Goal: Task Accomplishment & Management: Use online tool/utility

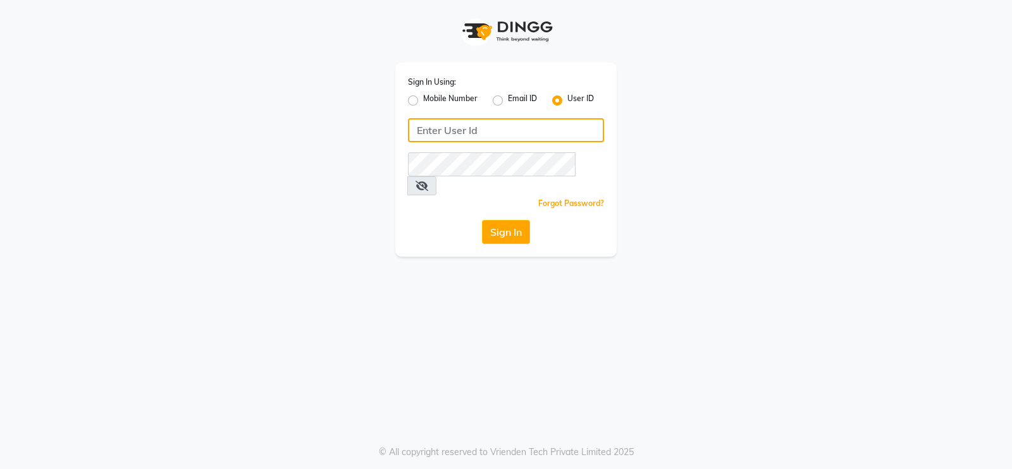
click at [432, 124] on input "Username" at bounding box center [506, 130] width 196 height 24
click at [535, 133] on input "T" at bounding box center [506, 130] width 196 height 24
type input "Toni&guy"
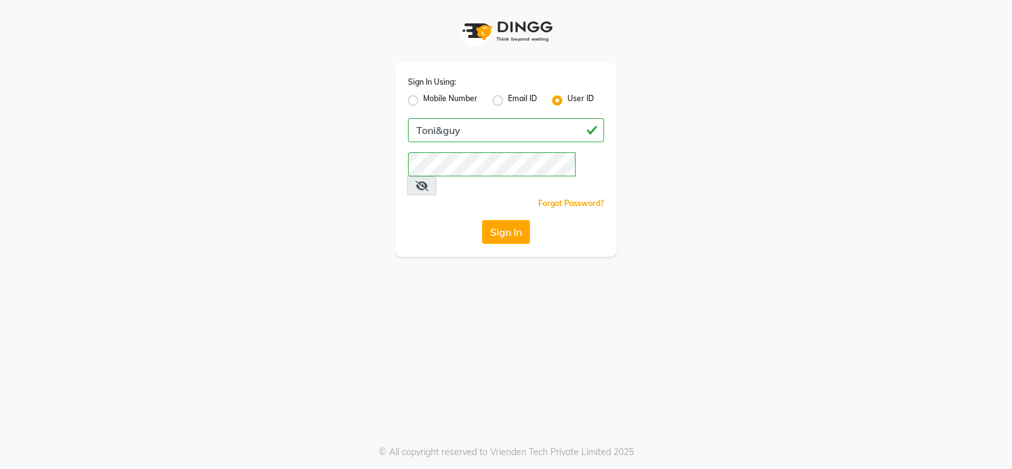
click at [522, 242] on div "Sign In Using: Mobile Number Email ID User ID [PERSON_NAME] Remember me Forgot …" at bounding box center [506, 234] width 1012 height 469
click at [521, 220] on button "Sign In" at bounding box center [506, 232] width 48 height 24
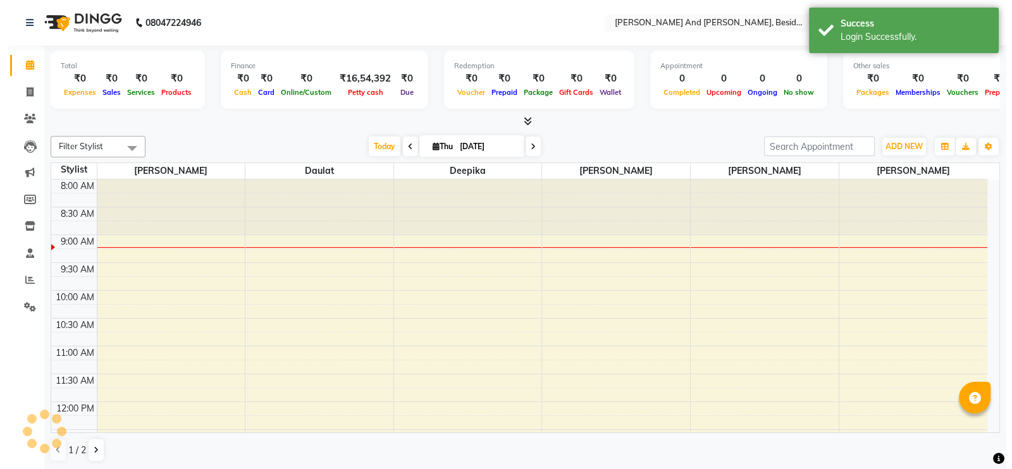
scroll to position [56, 0]
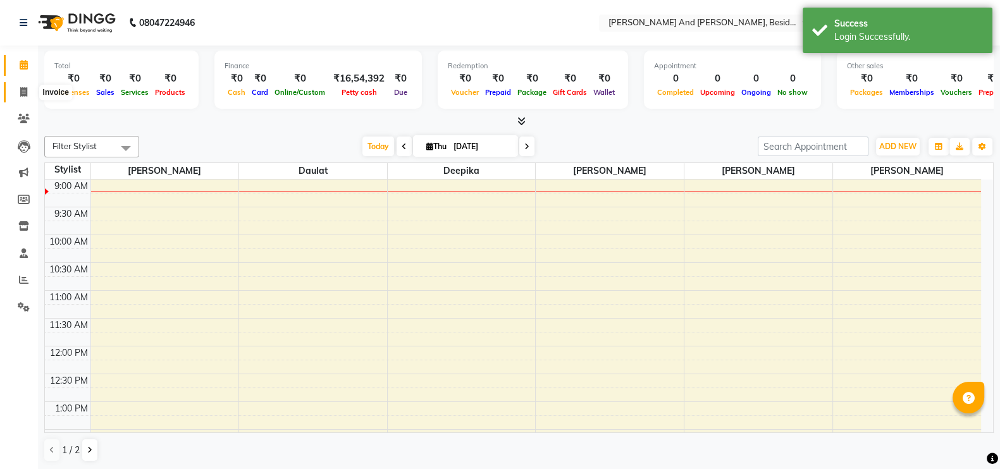
click at [22, 93] on icon at bounding box center [23, 91] width 7 height 9
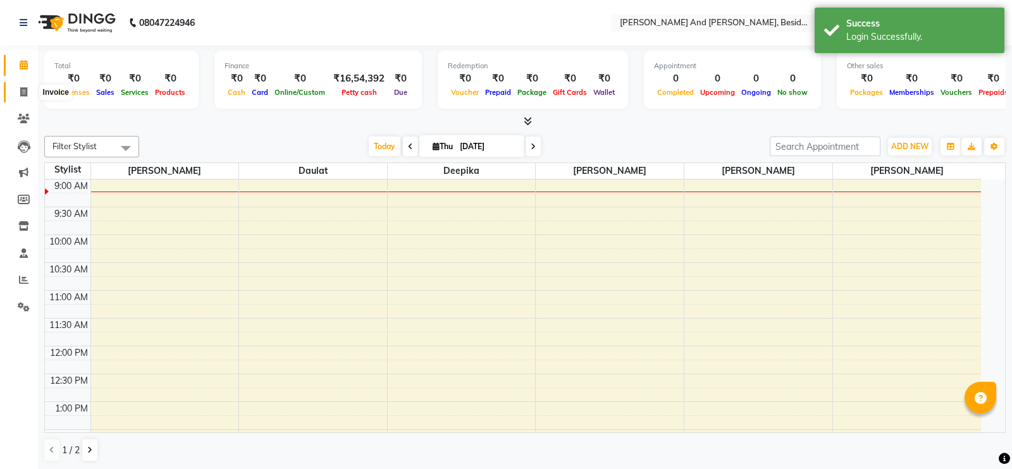
select select "4907"
select select "service"
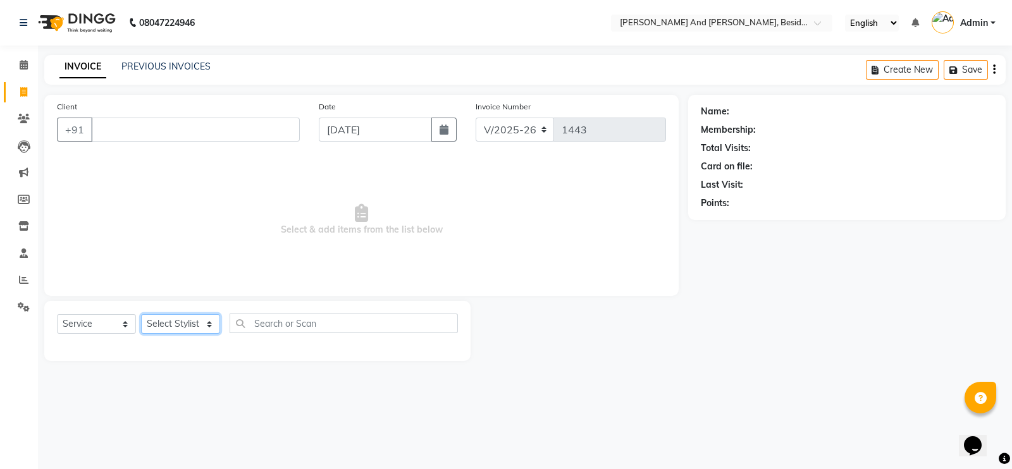
click at [191, 328] on select "Select Stylist [PERSON_NAME] [PERSON_NAME] Sanib [PERSON_NAME] [PERSON_NAME] [P…" at bounding box center [180, 324] width 79 height 20
click at [96, 330] on select "Select Service Product Membership Package Voucher Prepaid Gift Card" at bounding box center [96, 324] width 79 height 20
select select "product"
click at [57, 315] on select "Select Service Product Membership Package Voucher Prepaid Gift Card" at bounding box center [96, 324] width 79 height 20
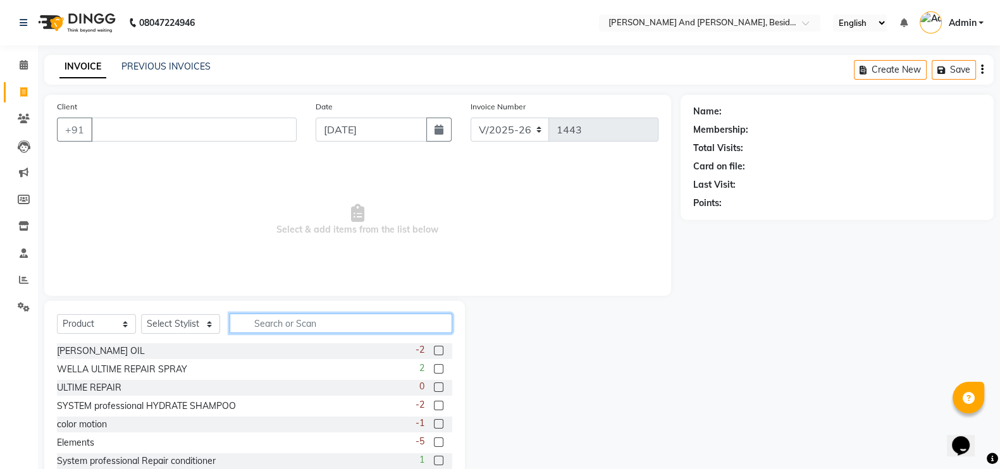
click at [270, 321] on input "text" at bounding box center [341, 324] width 223 height 20
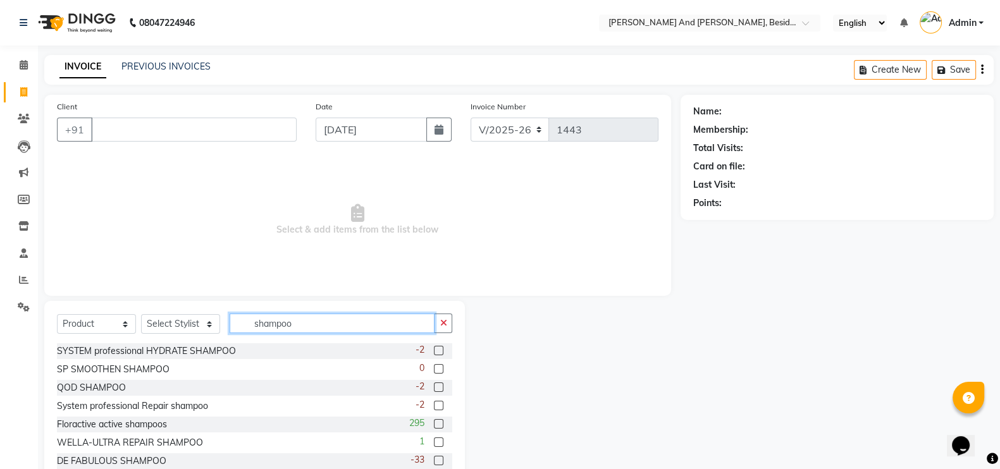
type input "shampoo"
click at [434, 440] on label at bounding box center [438, 442] width 9 height 9
click at [434, 440] on input "checkbox" at bounding box center [438, 443] width 8 height 8
click at [434, 440] on label at bounding box center [438, 442] width 9 height 9
click at [434, 440] on input "checkbox" at bounding box center [438, 443] width 8 height 8
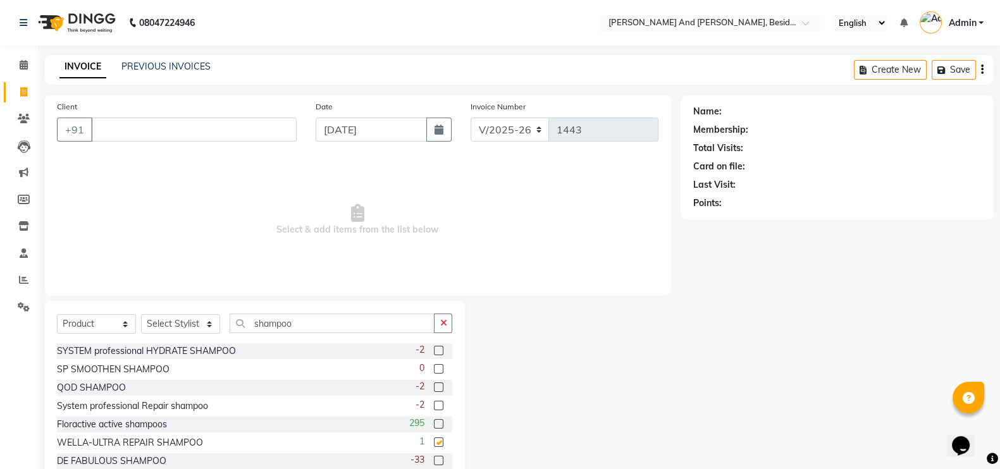
checkbox input "false"
click at [183, 329] on select "Select Stylist [PERSON_NAME] [PERSON_NAME] Sanib [PERSON_NAME] [PERSON_NAME] [P…" at bounding box center [180, 324] width 79 height 20
select select "40717"
click at [141, 315] on select "Select Stylist [PERSON_NAME] [PERSON_NAME] Sanib [PERSON_NAME] [PERSON_NAME] [P…" at bounding box center [180, 324] width 79 height 20
click at [434, 442] on label at bounding box center [438, 442] width 9 height 9
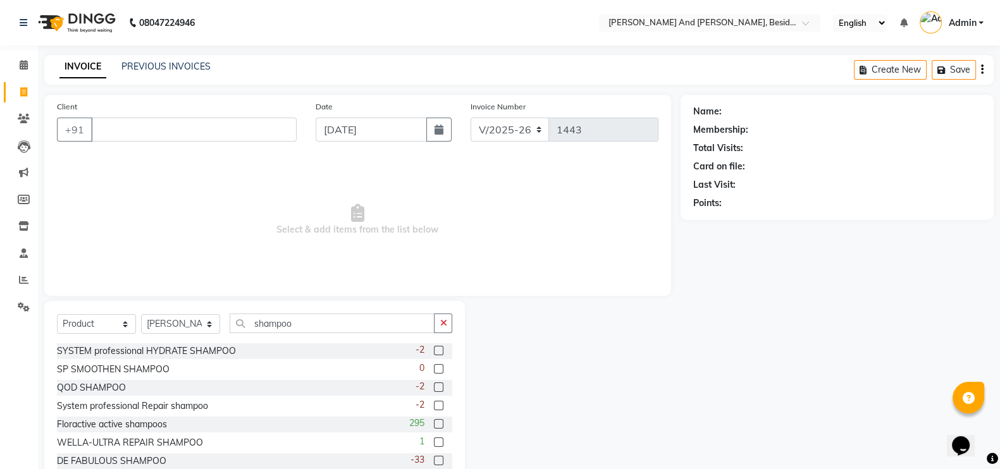
click at [434, 442] on input "checkbox" at bounding box center [438, 443] width 8 height 8
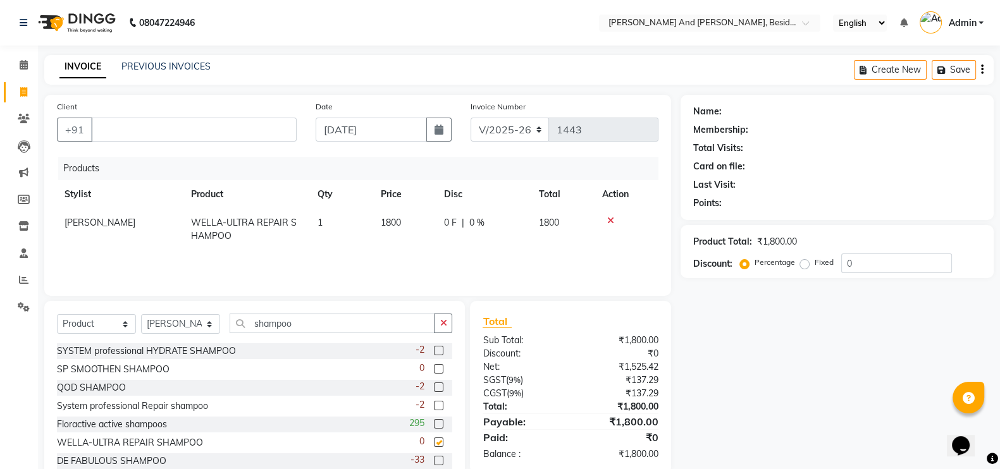
checkbox input "false"
click at [307, 323] on input "shampoo" at bounding box center [332, 324] width 205 height 20
type input "s"
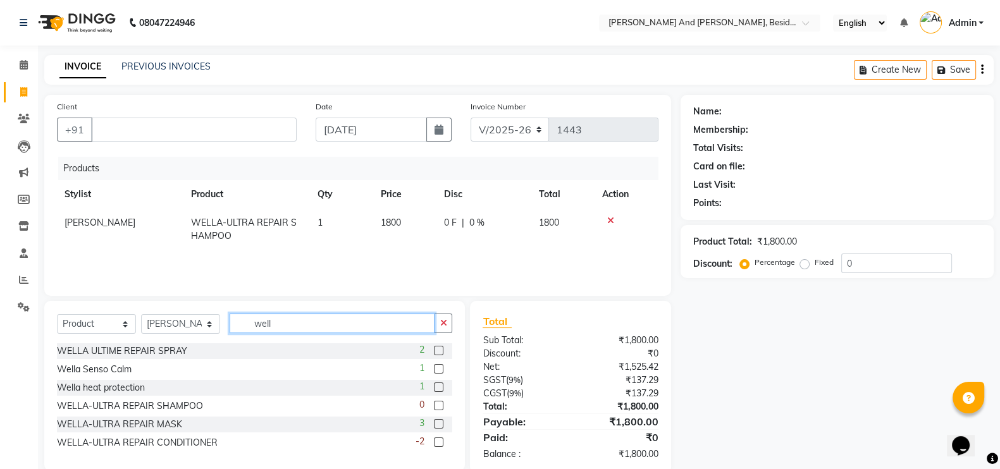
type input "well"
click at [438, 404] on label at bounding box center [438, 405] width 9 height 9
click at [438, 404] on input "checkbox" at bounding box center [438, 406] width 8 height 8
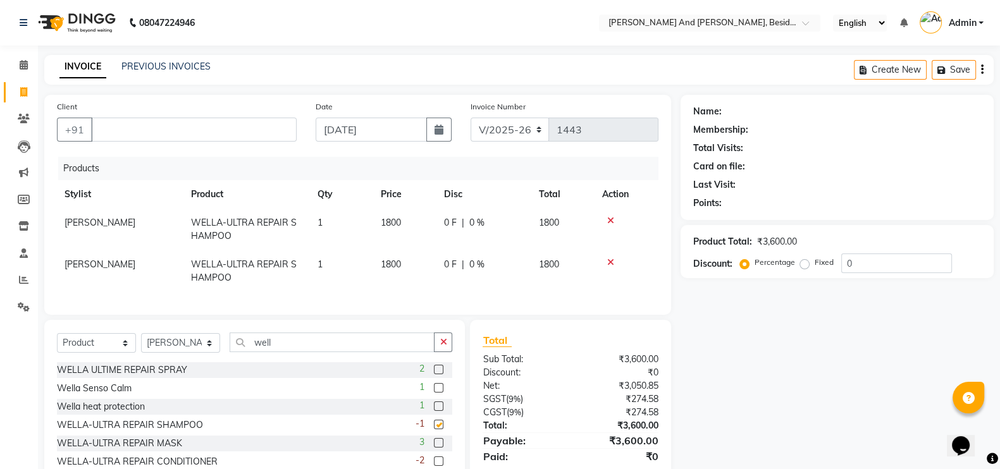
checkbox input "false"
click at [612, 216] on icon at bounding box center [610, 220] width 7 height 9
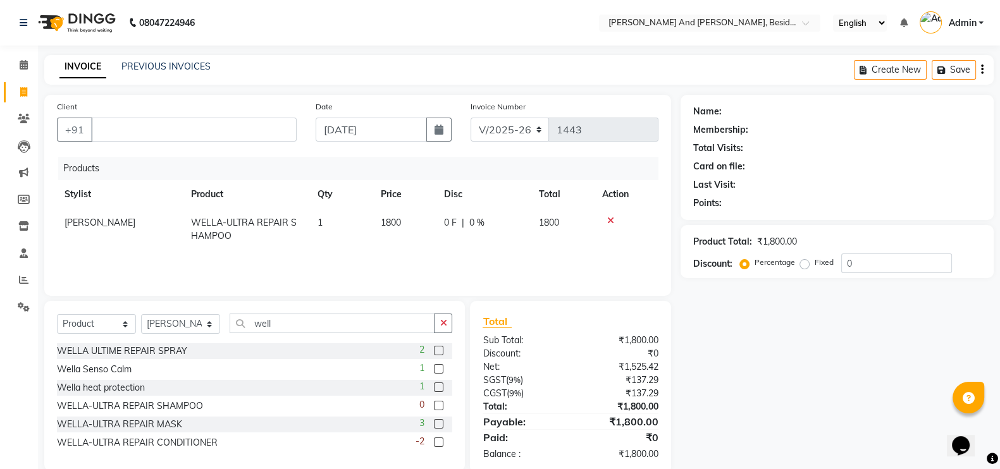
click at [612, 216] on icon at bounding box center [610, 220] width 7 height 9
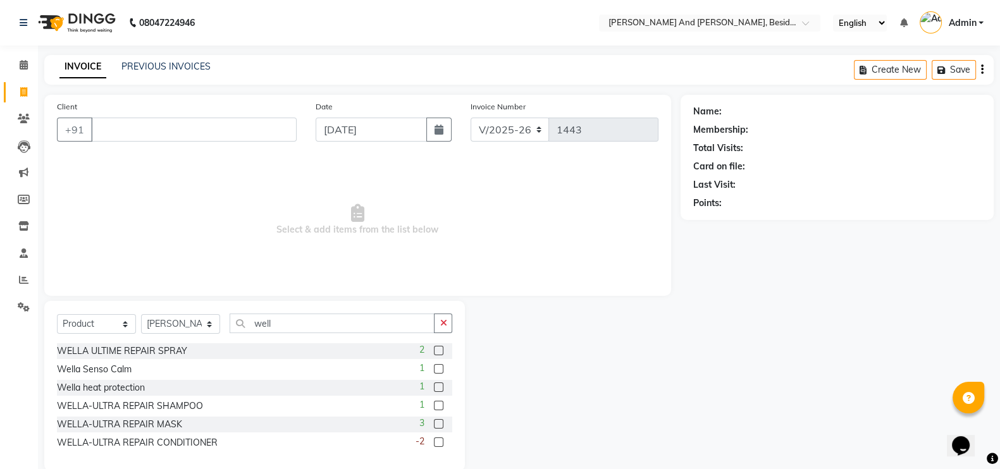
click at [319, 312] on div "Select Service Product Membership Package Voucher Prepaid Gift Card Select Styl…" at bounding box center [254, 386] width 421 height 170
click at [326, 331] on input "well" at bounding box center [332, 324] width 205 height 20
type input "w"
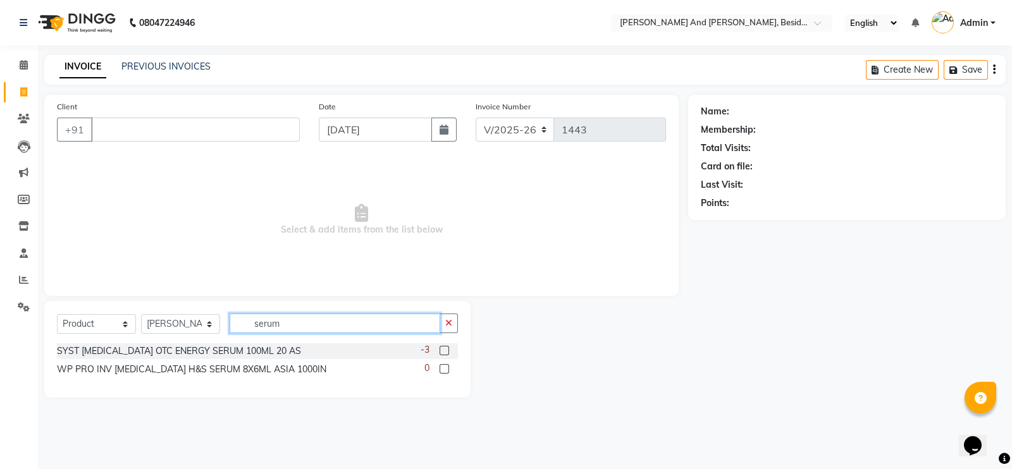
type input "serum"
click at [443, 368] on label at bounding box center [444, 368] width 9 height 9
click at [443, 368] on input "checkbox" at bounding box center [444, 370] width 8 height 8
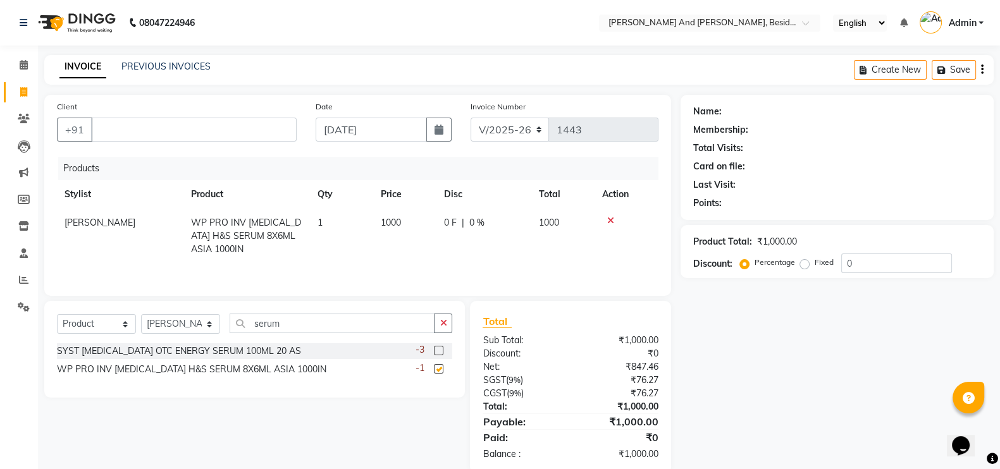
checkbox input "false"
click at [440, 352] on label at bounding box center [438, 350] width 9 height 9
click at [440, 352] on input "checkbox" at bounding box center [438, 351] width 8 height 8
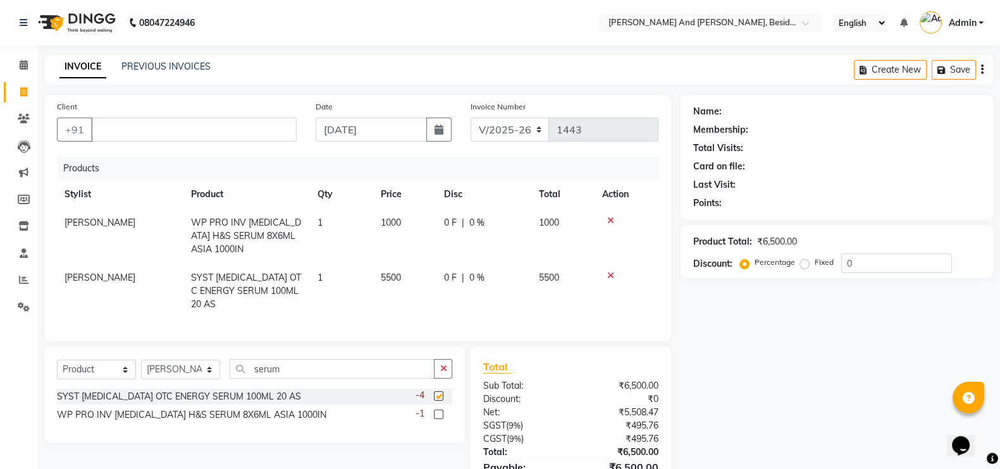
checkbox input "false"
click at [610, 271] on icon at bounding box center [610, 275] width 7 height 9
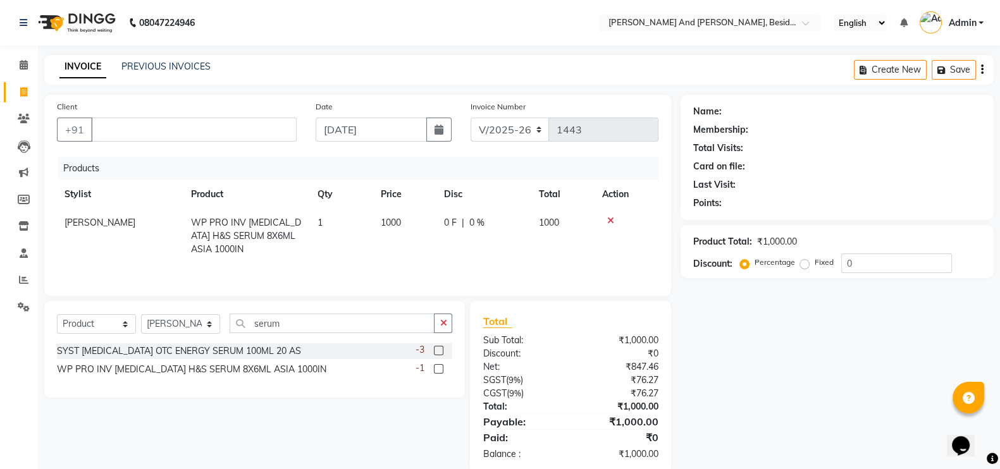
click at [607, 220] on icon at bounding box center [610, 220] width 7 height 9
